Goal: Feedback & Contribution: Leave review/rating

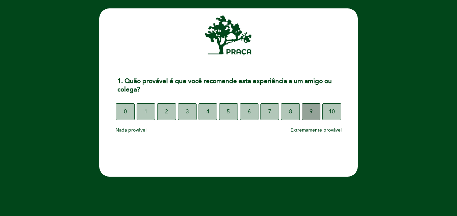
click at [313, 114] on button "9" at bounding box center [311, 111] width 19 height 17
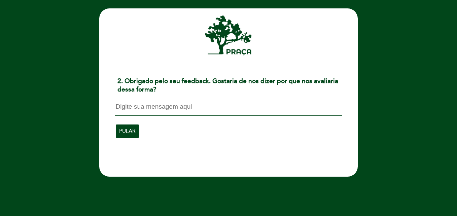
click at [133, 113] on textarea at bounding box center [228, 109] width 227 height 13
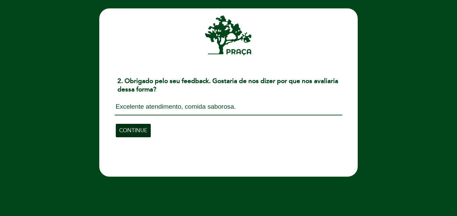
type textarea "Excelente atendimento, comida saborosa."
click at [138, 129] on span "CONTINUE" at bounding box center [133, 130] width 28 height 19
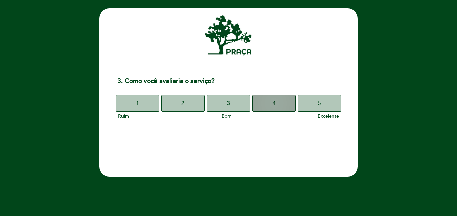
click at [281, 101] on button "4" at bounding box center [274, 103] width 43 height 17
click at [275, 107] on span "4" at bounding box center [274, 103] width 3 height 19
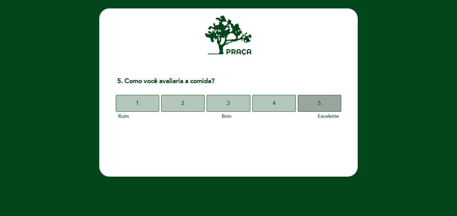
click at [321, 106] on span "5" at bounding box center [319, 103] width 3 height 19
click at [315, 105] on button "5" at bounding box center [319, 103] width 43 height 17
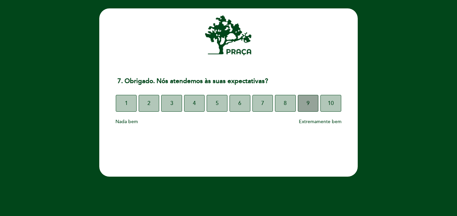
click at [306, 104] on button "9" at bounding box center [308, 103] width 21 height 17
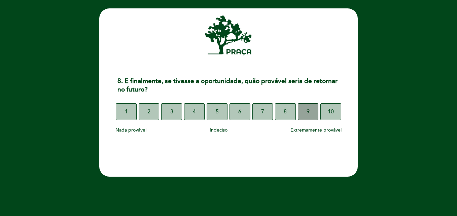
click at [303, 113] on button "9" at bounding box center [308, 111] width 21 height 17
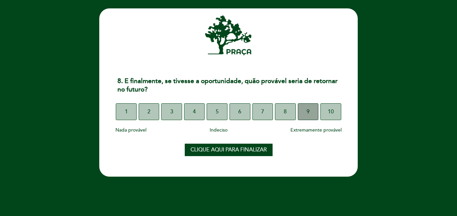
select select "pt"
